Goal: Find specific page/section: Find specific page/section

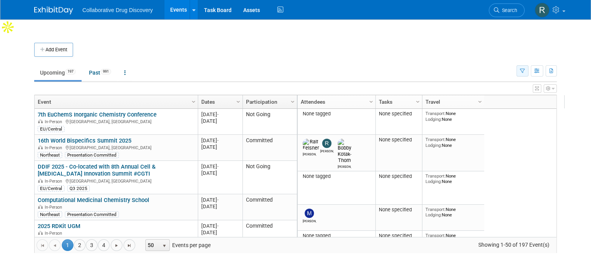
click at [525, 69] on icon "button" at bounding box center [522, 71] width 5 height 5
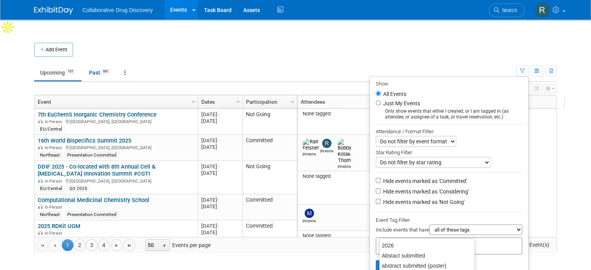
click at [445, 237] on div at bounding box center [448, 245] width 146 height 17
type input "eu"
click at [416, 256] on div "EU/Central" at bounding box center [433, 255] width 109 height 11
type input "EU/Central"
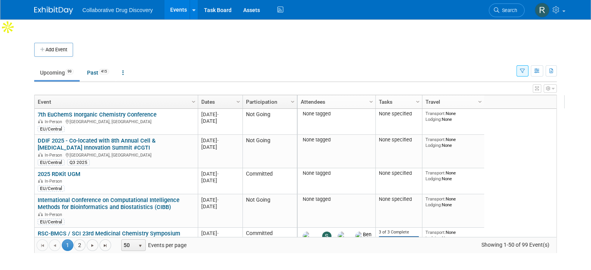
click at [358, 261] on body "Collaborative Drug Discovery Events Add Event Bulk Upload Events Shareable Even…" at bounding box center [295, 135] width 591 height 270
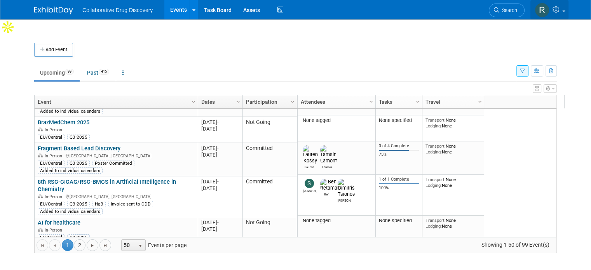
click at [565, 12] on span at bounding box center [563, 11] width 3 height 2
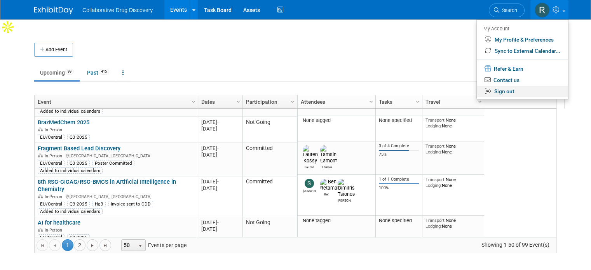
click at [519, 92] on link "Sign out" at bounding box center [521, 91] width 91 height 11
